Goal: Find specific page/section: Find specific page/section

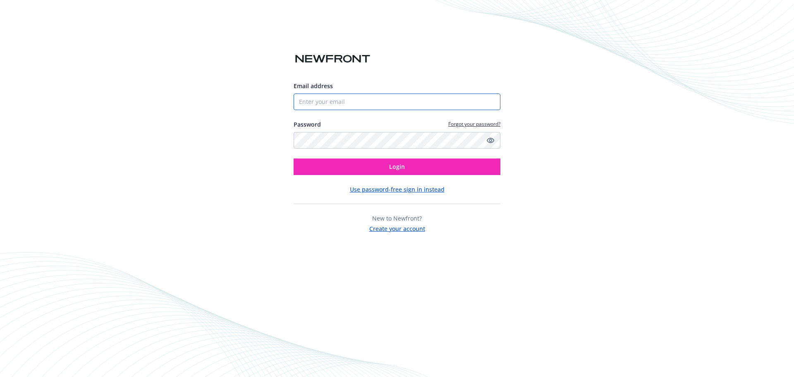
click at [339, 102] on input "Email address" at bounding box center [397, 102] width 207 height 17
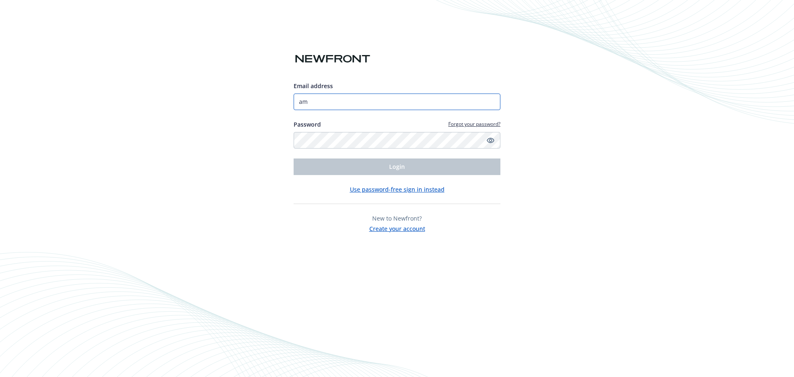
type input "a"
type input "A"
type input "[PERSON_NAME][EMAIL_ADDRESS][PERSON_NAME][DOMAIN_NAME]"
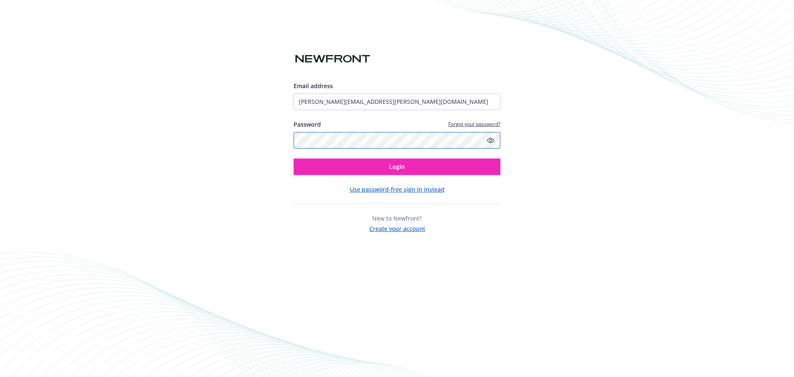
click at [294, 158] on button "Login" at bounding box center [397, 166] width 207 height 17
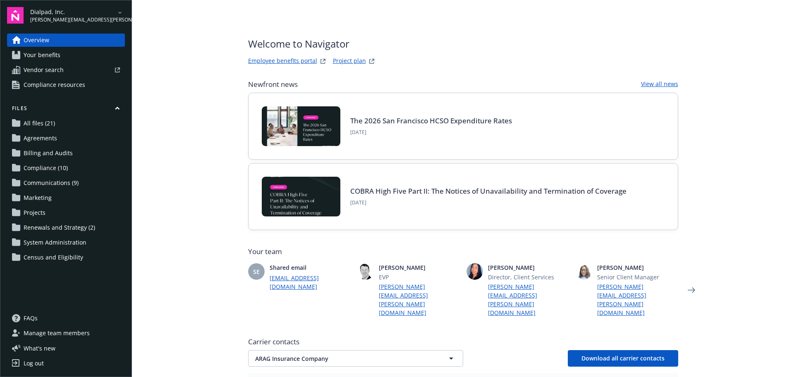
click at [114, 12] on div "Dialpad, Inc. [PERSON_NAME][EMAIL_ADDRESS][PERSON_NAME][DOMAIN_NAME]" at bounding box center [77, 15] width 95 height 16
click at [68, 119] on span "RingCentral, Inc." at bounding box center [70, 117] width 72 height 17
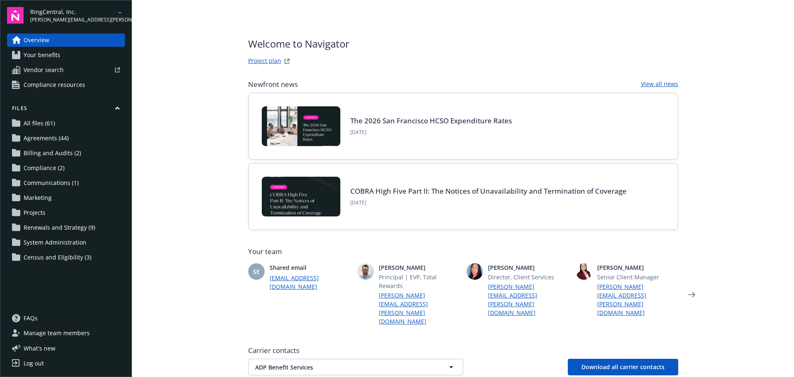
click at [54, 228] on span "Renewals and Strategy (9)" at bounding box center [60, 227] width 72 height 13
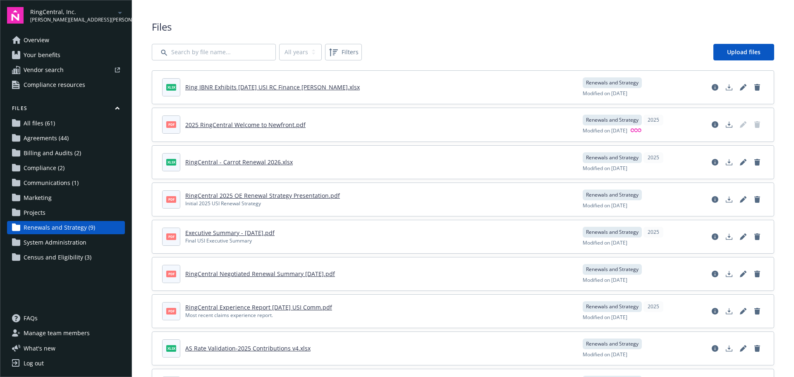
click at [46, 134] on span "Agreements (44)" at bounding box center [46, 138] width 45 height 13
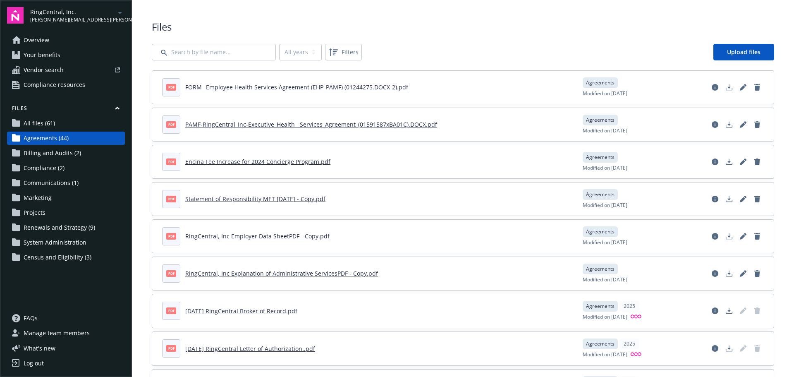
click at [41, 154] on span "Billing and Audits (2)" at bounding box center [53, 152] width 58 height 13
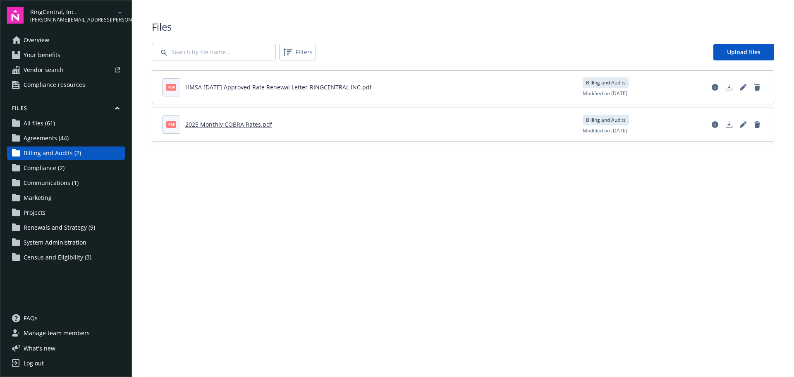
click at [53, 259] on span "Census and Eligibility (3)" at bounding box center [58, 257] width 68 height 13
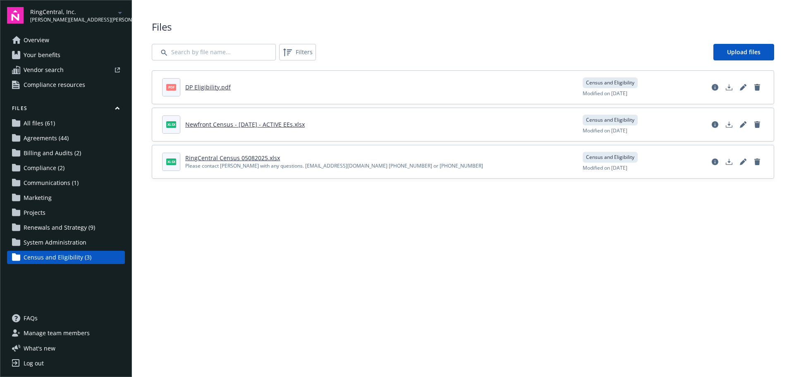
click at [53, 242] on span "System Administration" at bounding box center [55, 242] width 63 height 13
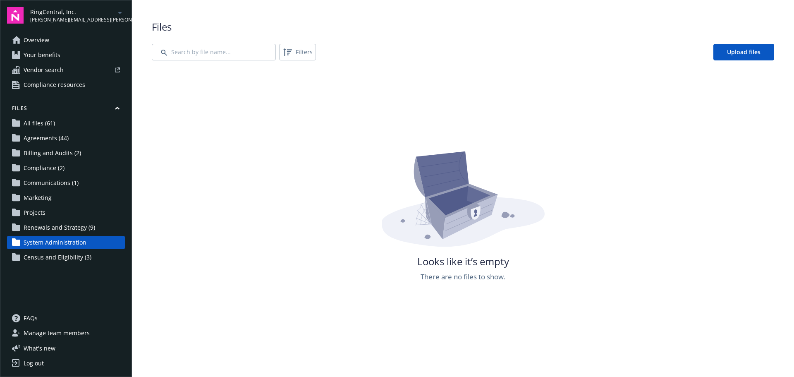
click at [56, 226] on span "Renewals and Strategy (9)" at bounding box center [60, 227] width 72 height 13
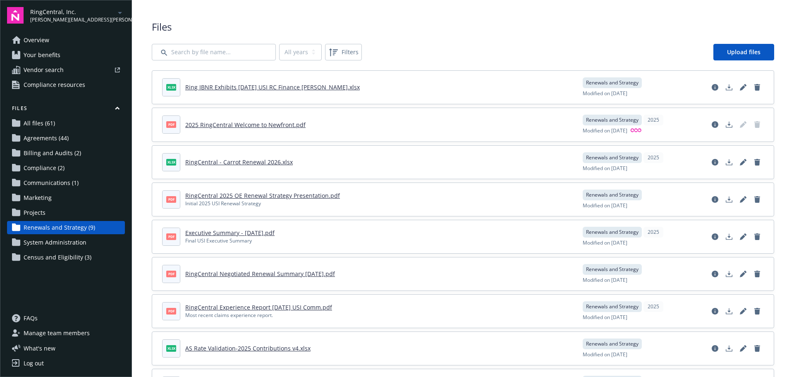
click at [45, 213] on span "Projects" at bounding box center [35, 212] width 22 height 13
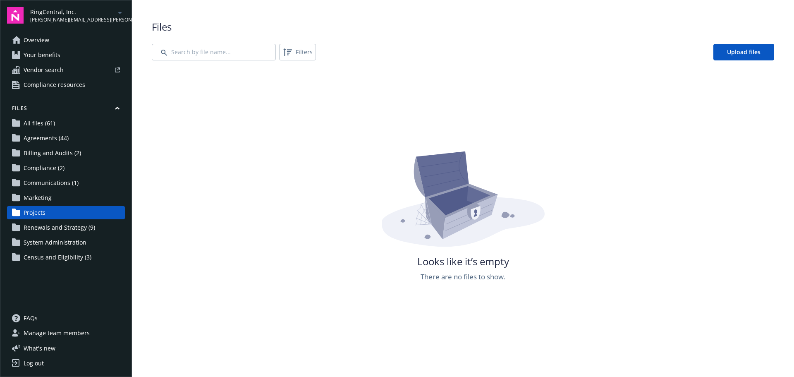
click at [47, 199] on span "Marketing" at bounding box center [38, 197] width 28 height 13
click at [50, 187] on span "Communications (1)" at bounding box center [51, 182] width 55 height 13
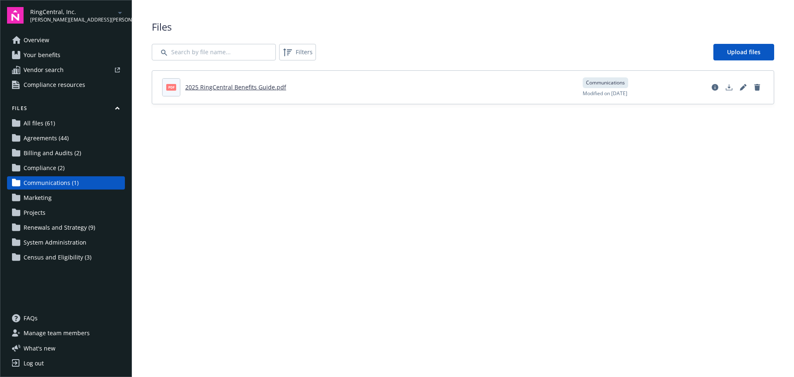
click at [47, 120] on span "All files (61)" at bounding box center [39, 123] width 31 height 13
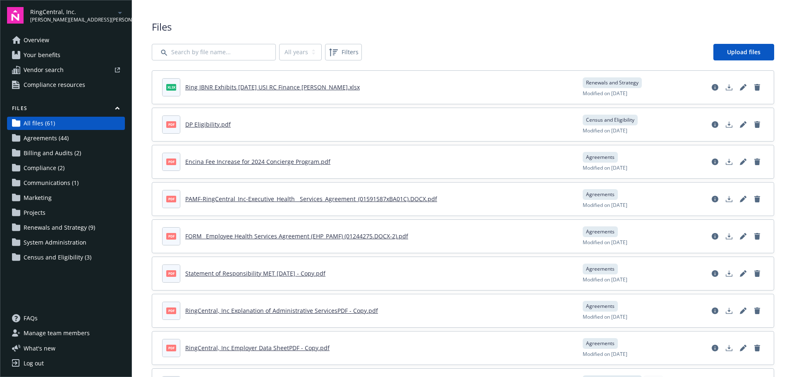
click at [48, 134] on span "Agreements (44)" at bounding box center [46, 138] width 45 height 13
